Goal: Contribute content: Add original content to the website for others to see

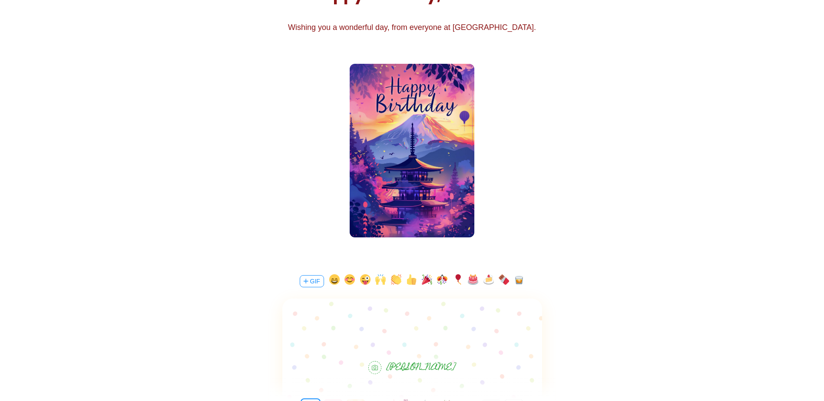
scroll to position [304, 0]
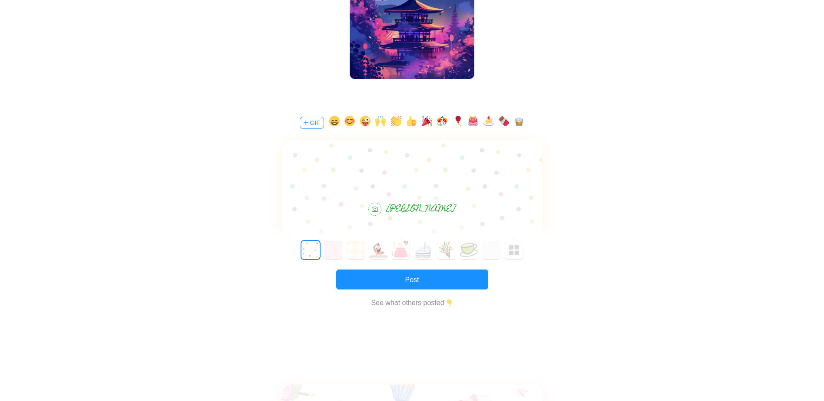
click at [449, 160] on div at bounding box center [412, 165] width 260 height 50
drag, startPoint x: 406, startPoint y: 187, endPoint x: 843, endPoint y: 350, distance: 466.2
click at [406, 187] on body "Happy birthday [PERSON_NAME]! Hope you have a fantastic birthday celebration, y…" at bounding box center [412, 175] width 260 height 28
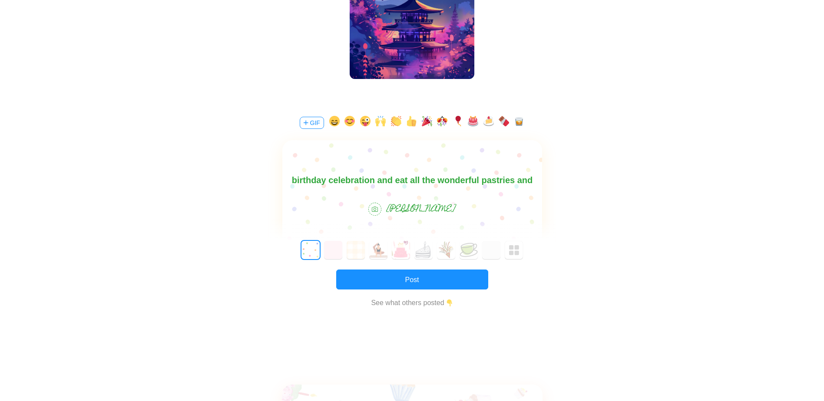
click at [439, 181] on body "Happy birthday [PERSON_NAME]! Hope you have a fantastic birthday celebration an…" at bounding box center [412, 180] width 260 height 42
click at [485, 123] on button "button" at bounding box center [488, 123] width 10 height 14
click at [426, 122] on button "button" at bounding box center [427, 123] width 10 height 14
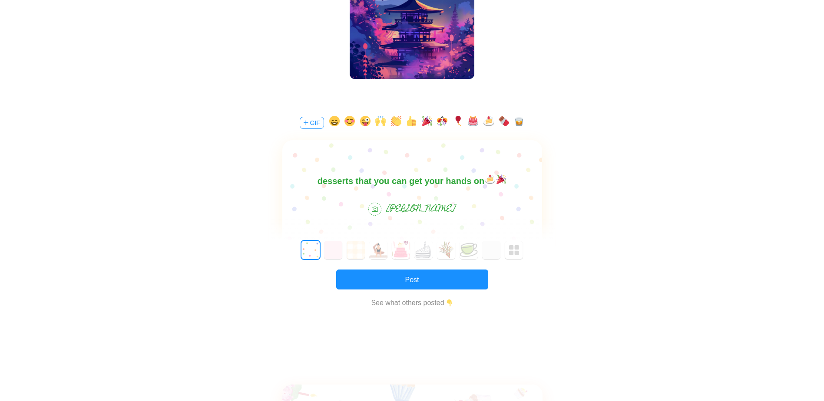
click at [419, 185] on body "Happy birthday [PERSON_NAME]! Hope you have a fantastic birthday celebration an…" at bounding box center [412, 167] width 260 height 42
drag, startPoint x: 430, startPoint y: 185, endPoint x: 321, endPoint y: 125, distance: 124.6
click at [321, 146] on html "Happy birthday [PERSON_NAME]! Hope you have a fantastic birthday celebration an…" at bounding box center [412, 167] width 260 height 42
click at [343, 181] on body "Happy birthday [PERSON_NAME]! Hope you have a fantastic birthday celebration an…" at bounding box center [412, 167] width 260 height 42
click at [449, 182] on body "Happy birthday [PERSON_NAME]! Hope you have a fantastic birthday celebration an…" at bounding box center [412, 167] width 260 height 42
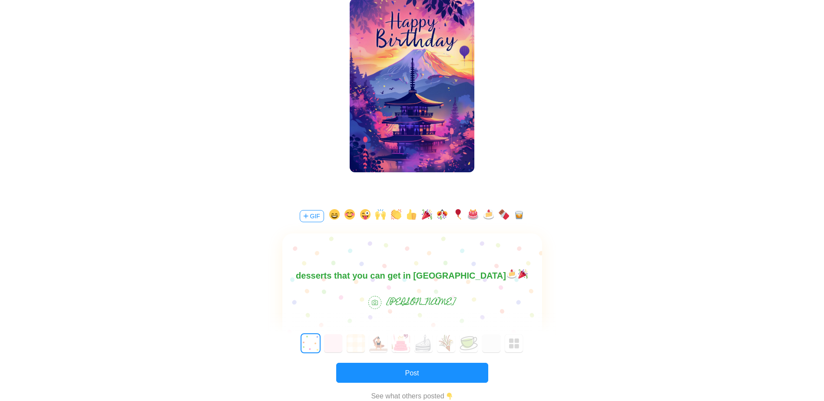
scroll to position [260, 0]
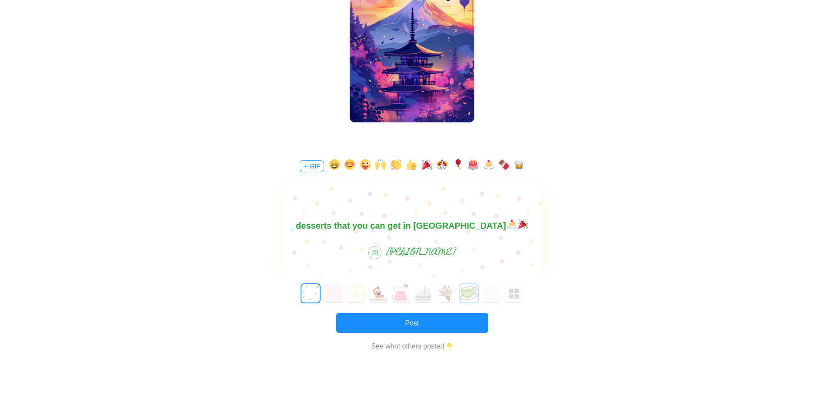
click at [470, 293] on button "7" at bounding box center [468, 293] width 18 height 18
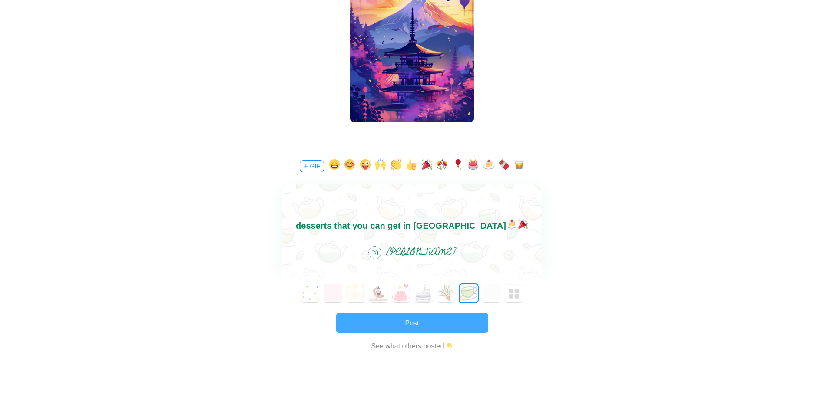
drag, startPoint x: 445, startPoint y: 321, endPoint x: 496, endPoint y: 237, distance: 97.6
click at [496, 237] on div "GIF Happy birthday [PERSON_NAME]! Hope you have a fantastic birthday celebratio…" at bounding box center [412, 266] width 260 height 214
click at [508, 167] on button "button" at bounding box center [503, 166] width 10 height 14
click at [452, 324] on button "Post" at bounding box center [412, 323] width 152 height 20
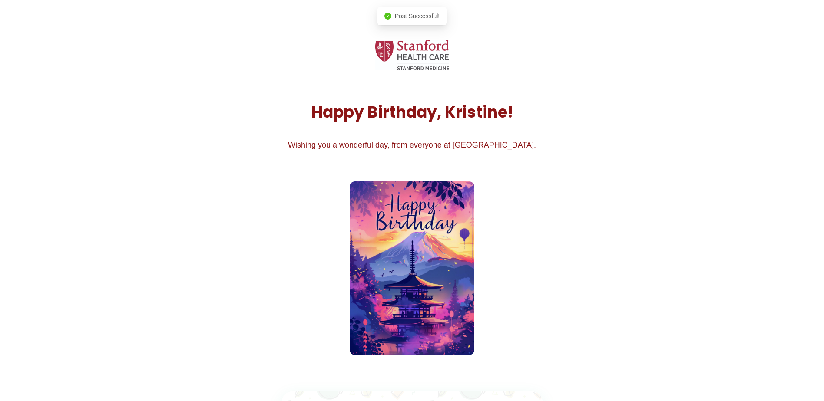
scroll to position [0, 0]
